Goal: Task Accomplishment & Management: Complete application form

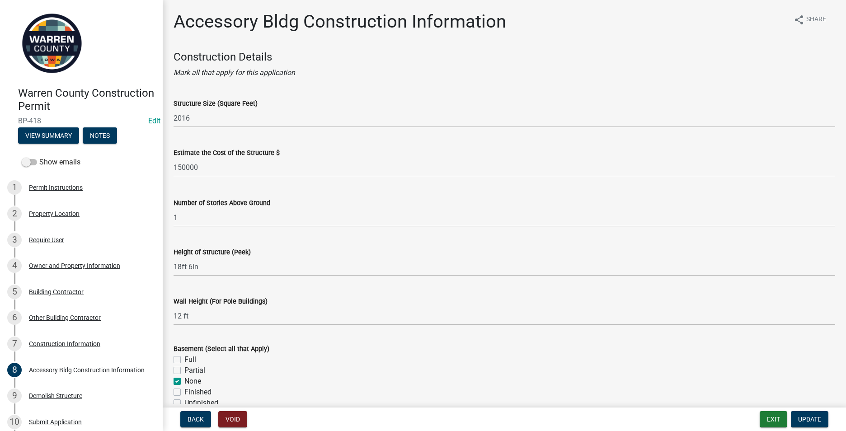
scroll to position [361, 0]
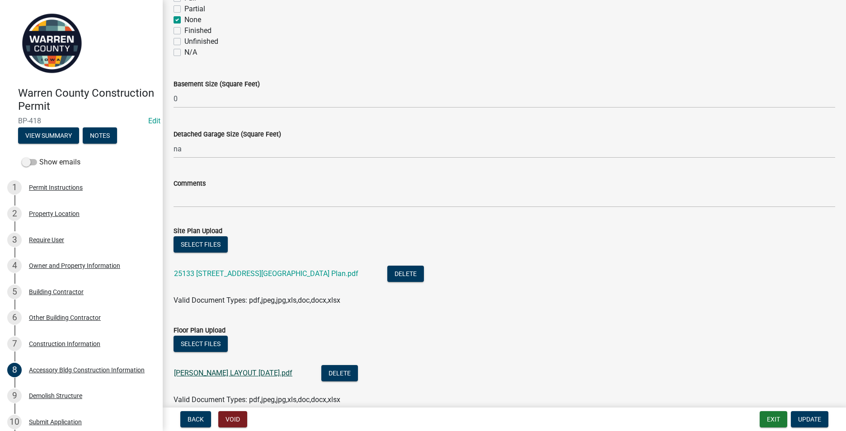
click at [215, 375] on link "[PERSON_NAME] LAYOUT [DATE].pdf" at bounding box center [233, 373] width 118 height 9
click at [64, 337] on div "7 Construction Information" at bounding box center [77, 344] width 141 height 14
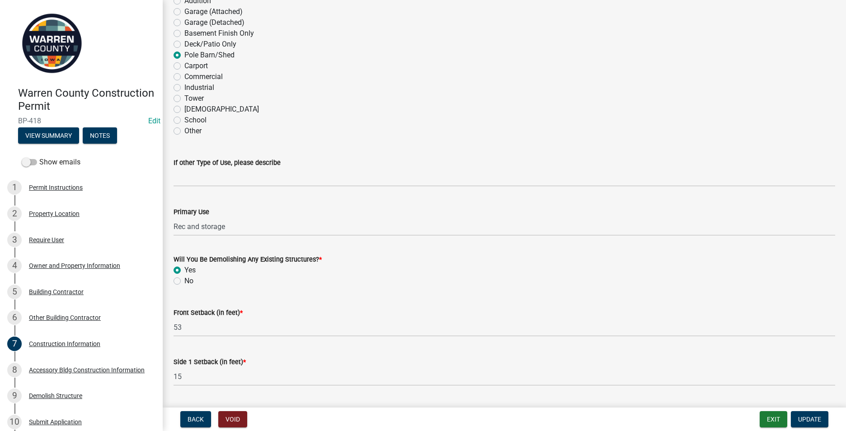
scroll to position [137, 0]
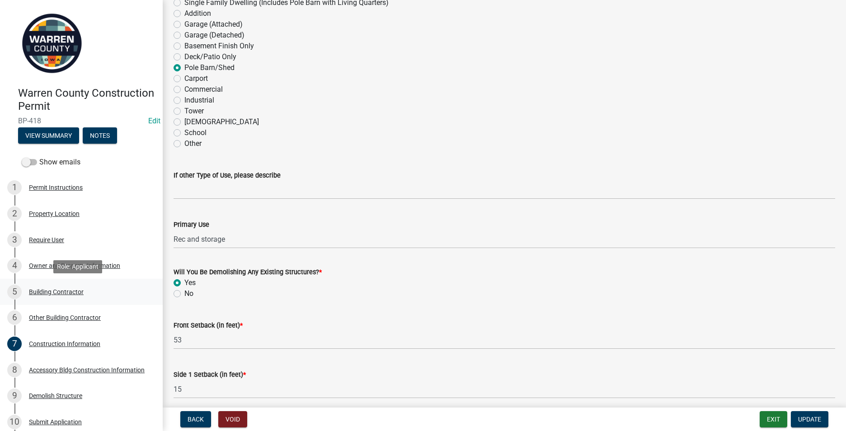
click at [56, 290] on div "Building Contractor" at bounding box center [56, 292] width 55 height 6
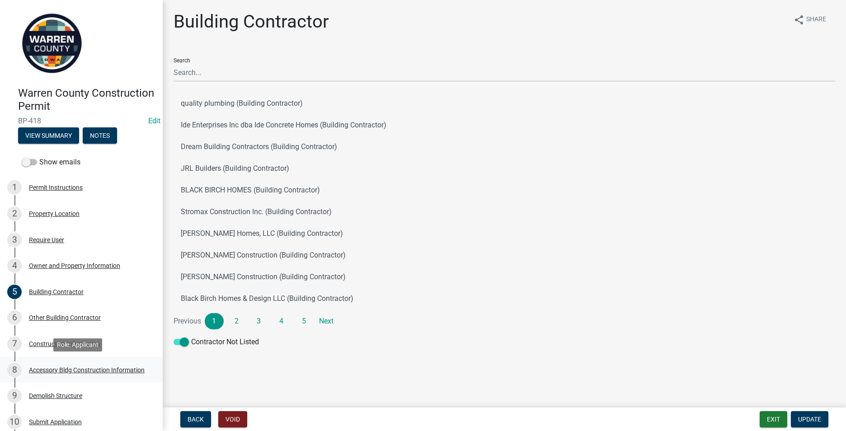
click at [66, 368] on div "Accessory Bldg Construction Information" at bounding box center [87, 370] width 116 height 6
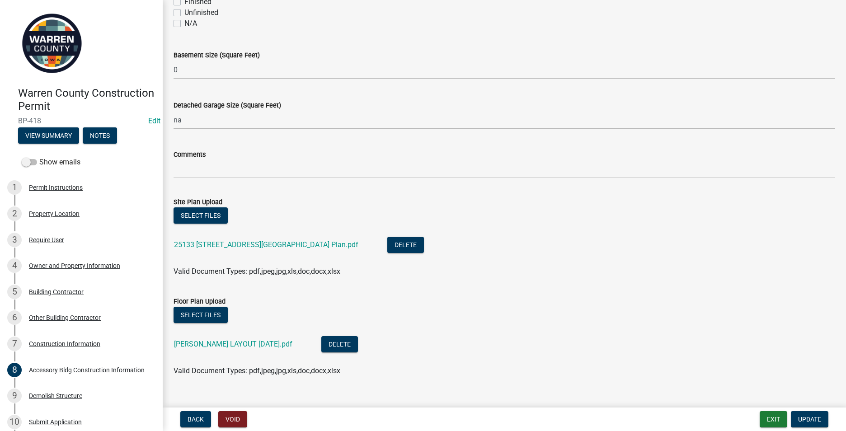
scroll to position [406, 0]
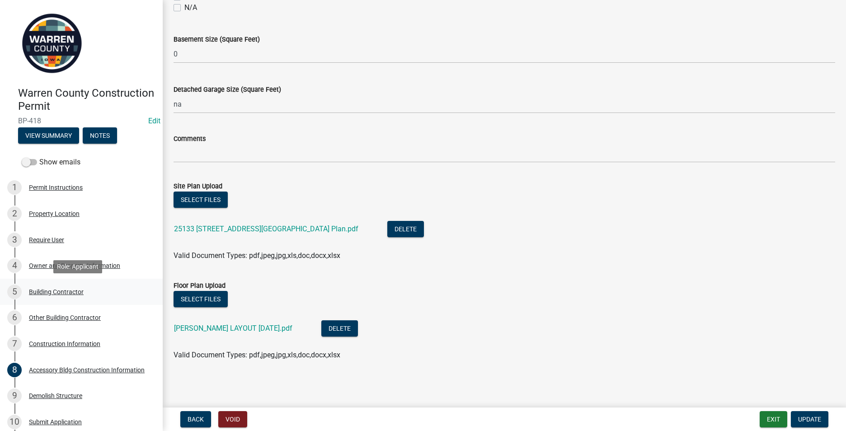
click at [58, 290] on div "Building Contractor" at bounding box center [56, 292] width 55 height 6
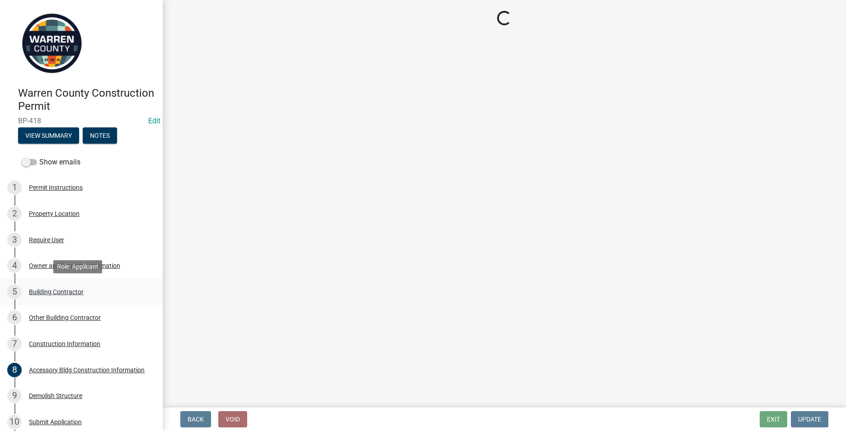
scroll to position [0, 0]
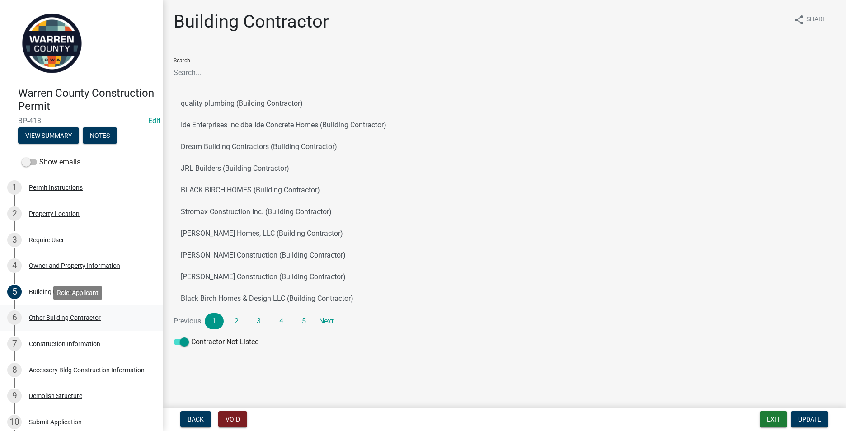
click at [73, 318] on div "Other Building Contractor" at bounding box center [65, 317] width 72 height 6
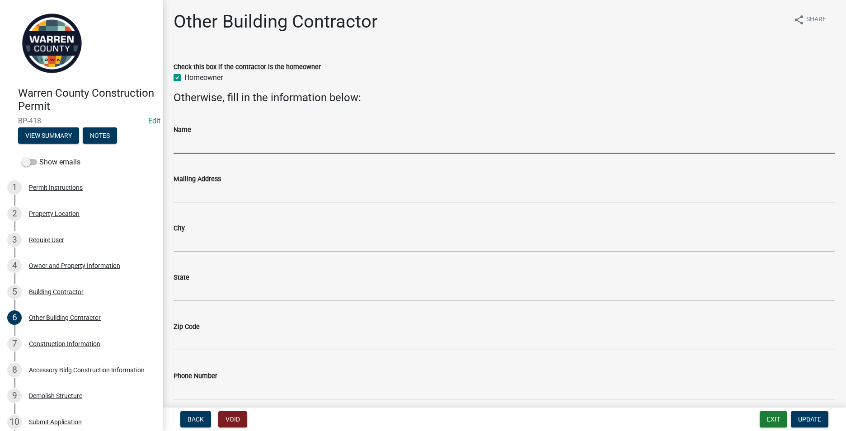
click at [180, 152] on input "Name" at bounding box center [503, 144] width 661 height 19
type input "[PERSON_NAME] and [PERSON_NAME]"
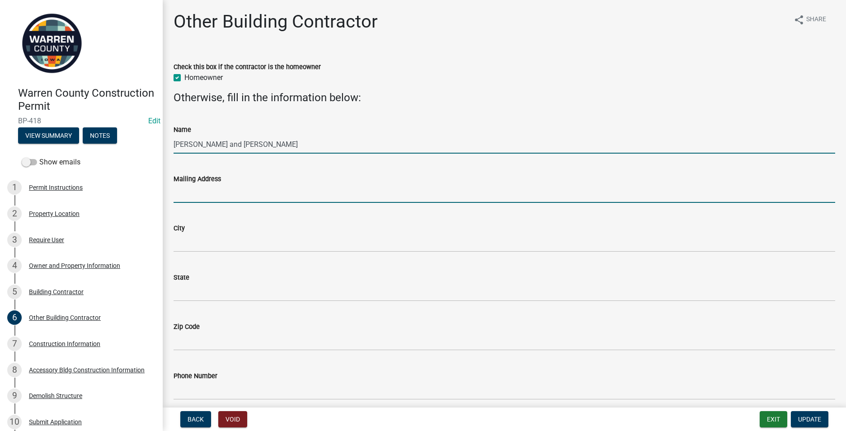
click at [185, 192] on input "Mailing Address" at bounding box center [503, 193] width 661 height 19
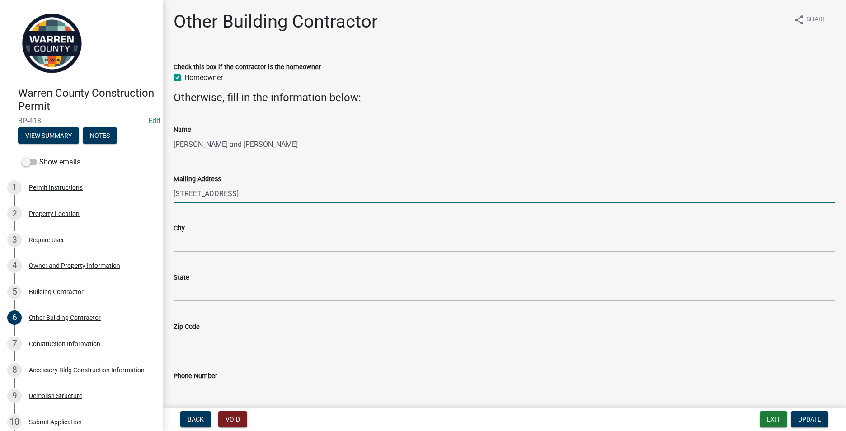
type input "[STREET_ADDRESS]"
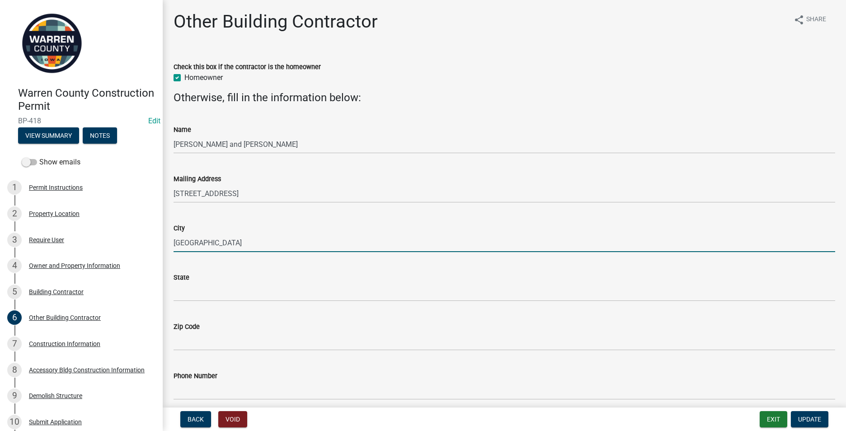
type input "[GEOGRAPHIC_DATA]"
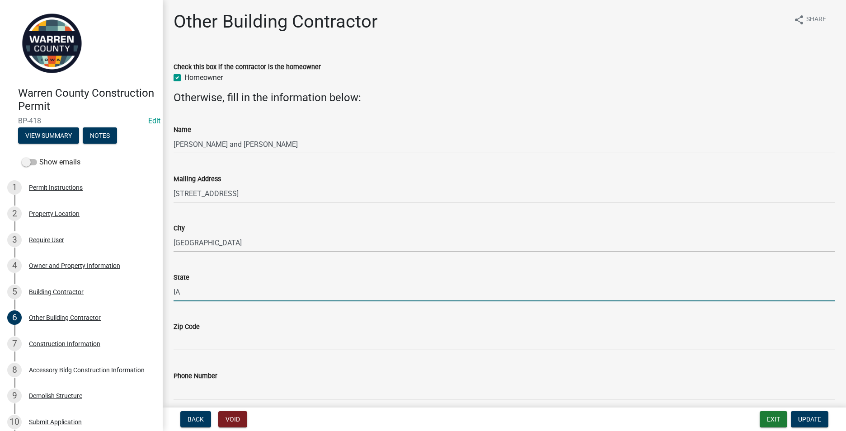
type input "IA"
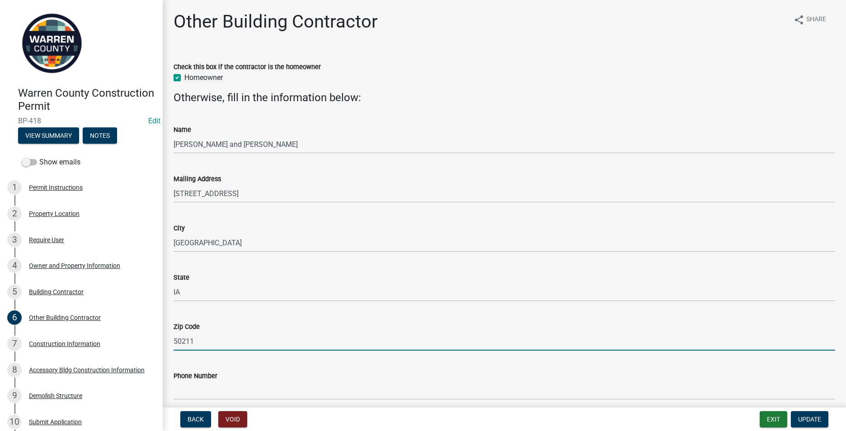
type input "50211"
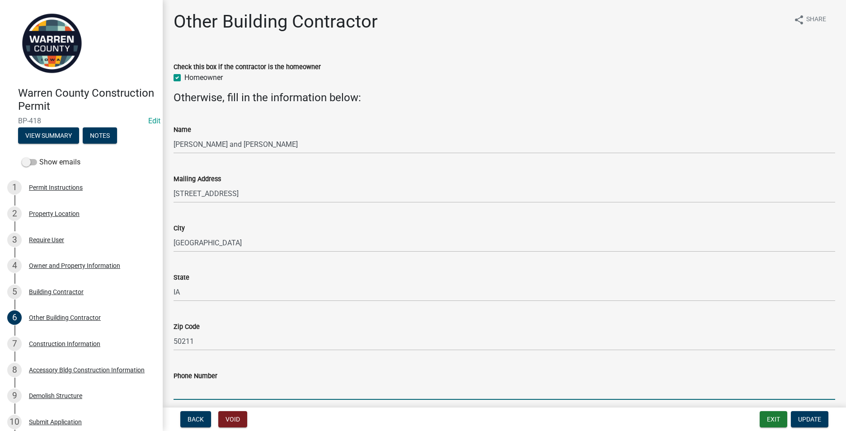
click at [189, 392] on input "Phone Number" at bounding box center [503, 390] width 661 height 19
click at [378, 216] on div "City [GEOGRAPHIC_DATA]" at bounding box center [503, 231] width 661 height 42
click at [185, 388] on input "Phone Number" at bounding box center [503, 390] width 661 height 19
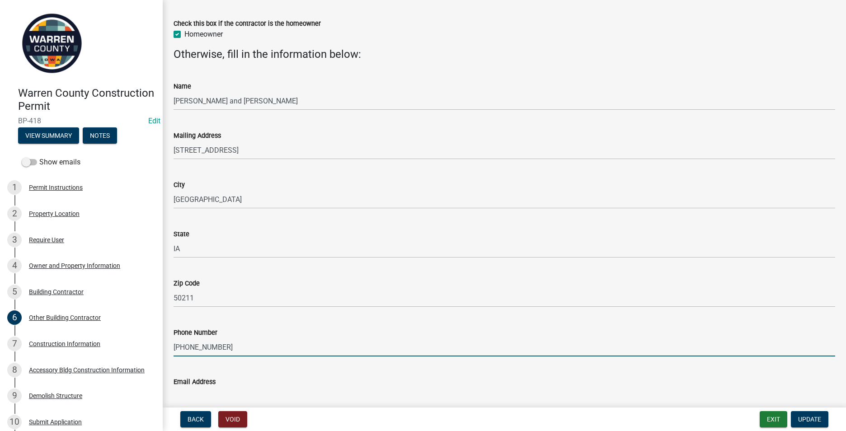
scroll to position [88, 0]
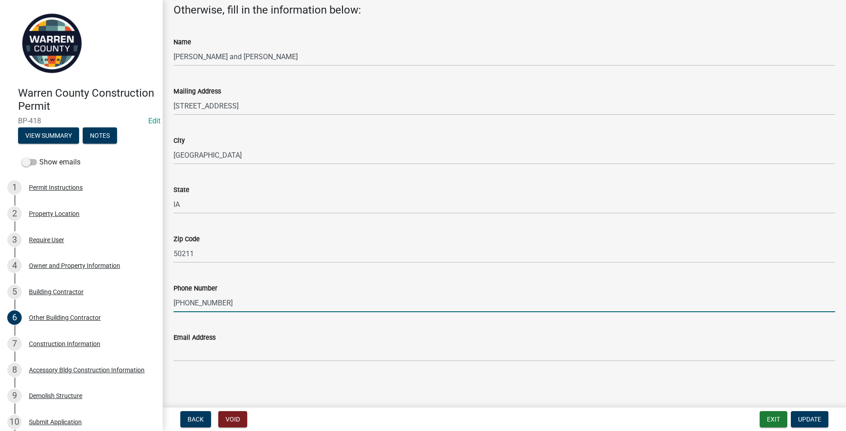
type input "[PHONE_NUMBER]"
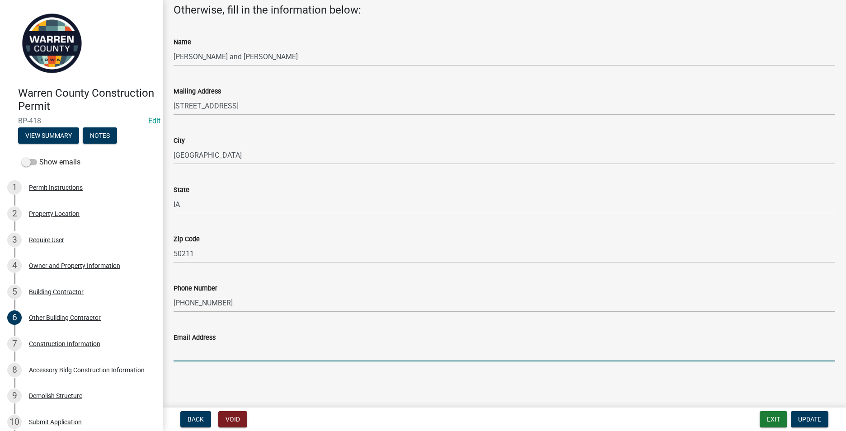
click at [181, 357] on input "Email Address" at bounding box center [503, 352] width 661 height 19
type input "[EMAIL_ADDRESS][DOMAIN_NAME]"
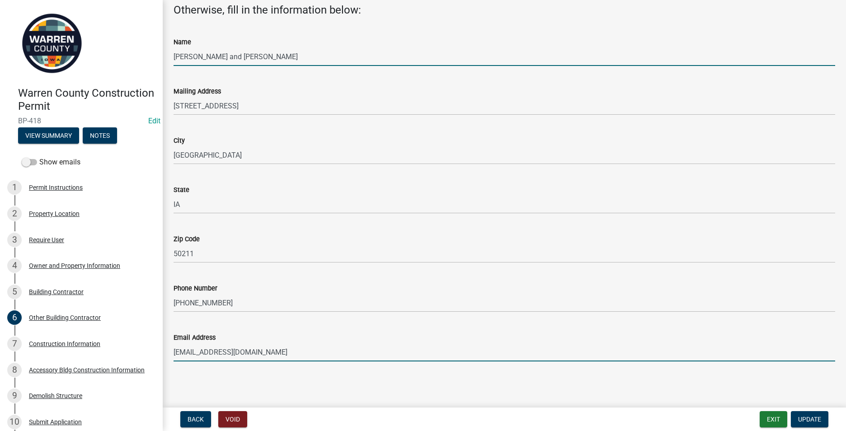
click at [198, 56] on input "[PERSON_NAME] and [PERSON_NAME]" at bounding box center [503, 56] width 661 height 19
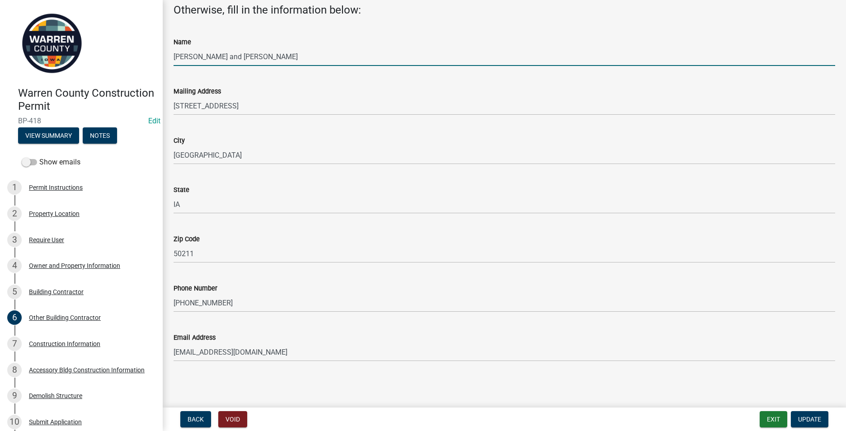
click at [263, 56] on input "[PERSON_NAME] and [PERSON_NAME]" at bounding box center [503, 56] width 661 height 19
type input "[PERSON_NAME] and [PERSON_NAME]"
click at [806, 411] on button "Update" at bounding box center [809, 419] width 37 height 16
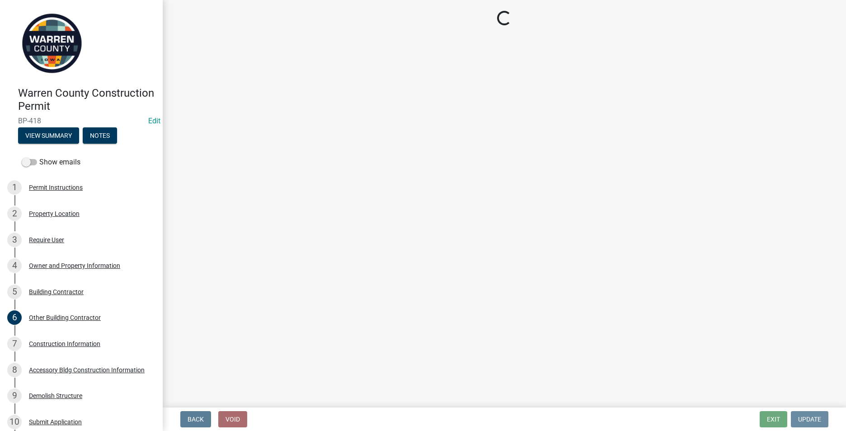
scroll to position [0, 0]
